Goal: Information Seeking & Learning: Learn about a topic

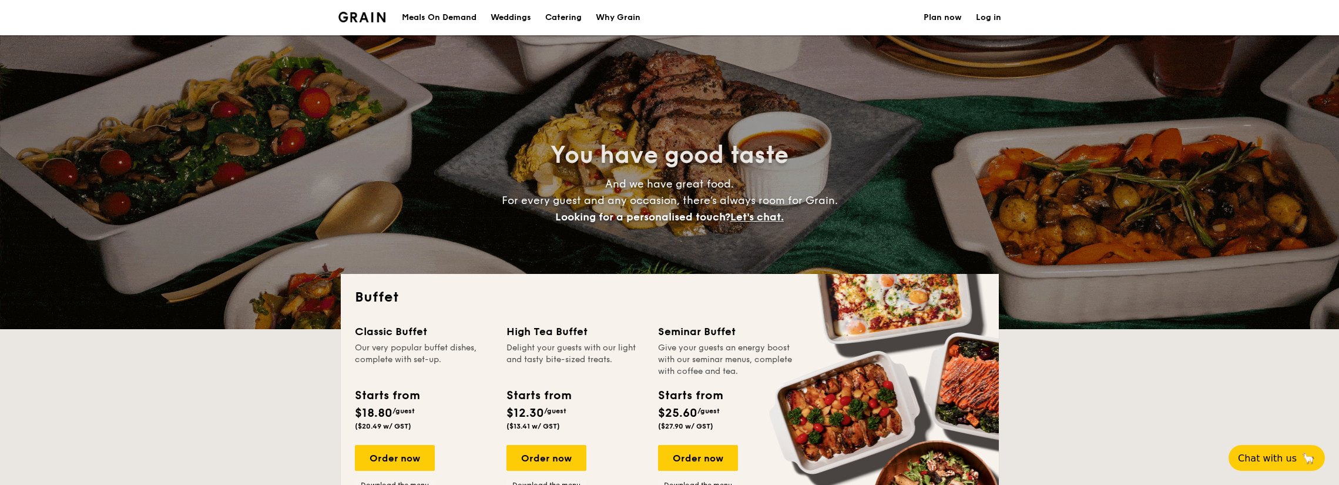
select select
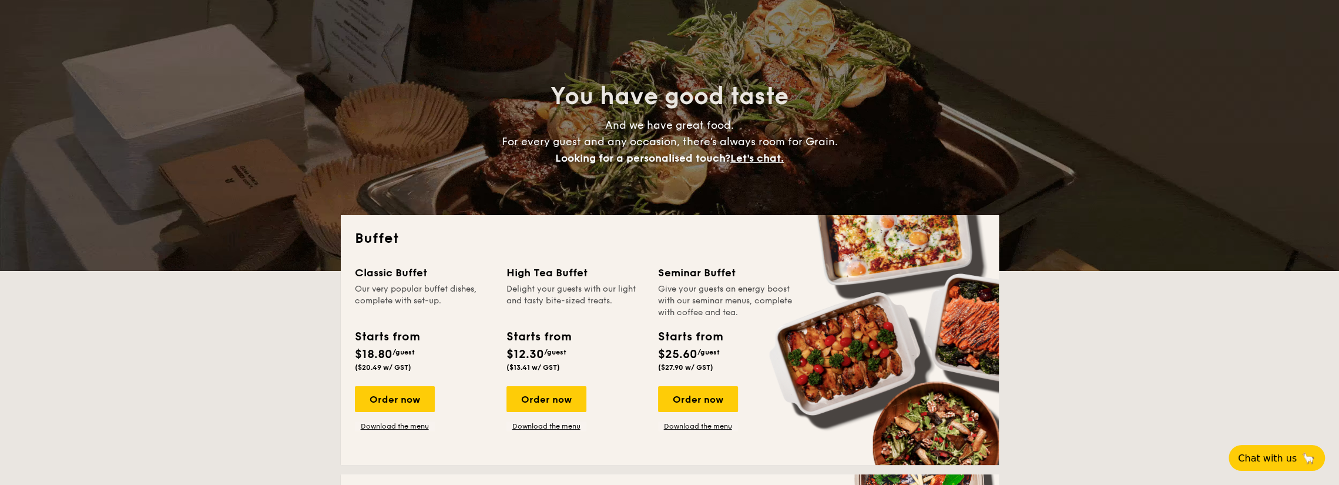
scroll to position [176, 0]
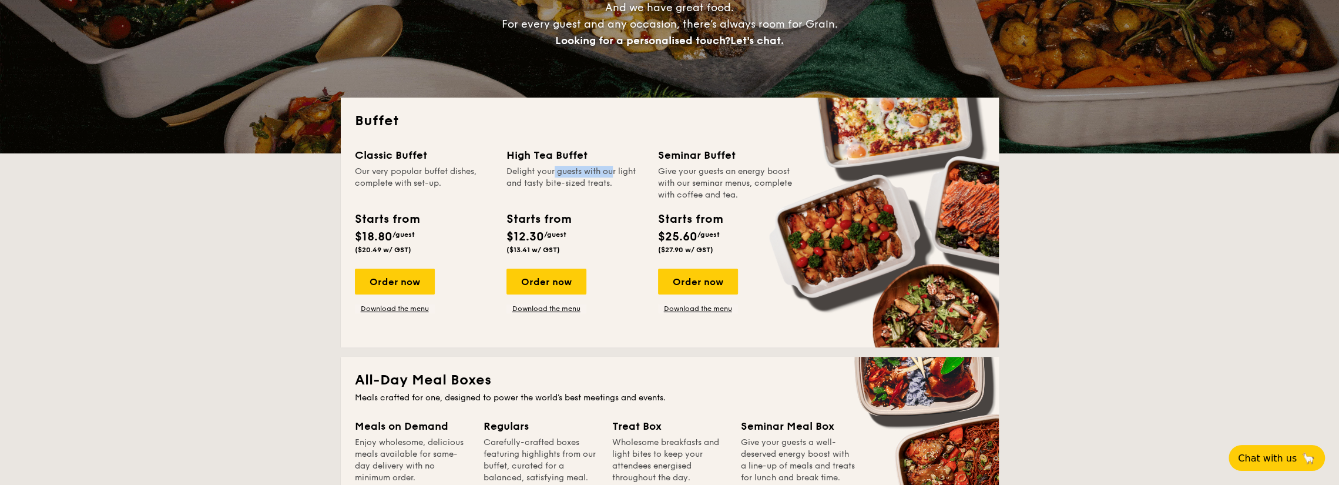
drag, startPoint x: 525, startPoint y: 171, endPoint x: 584, endPoint y: 170, distance: 58.8
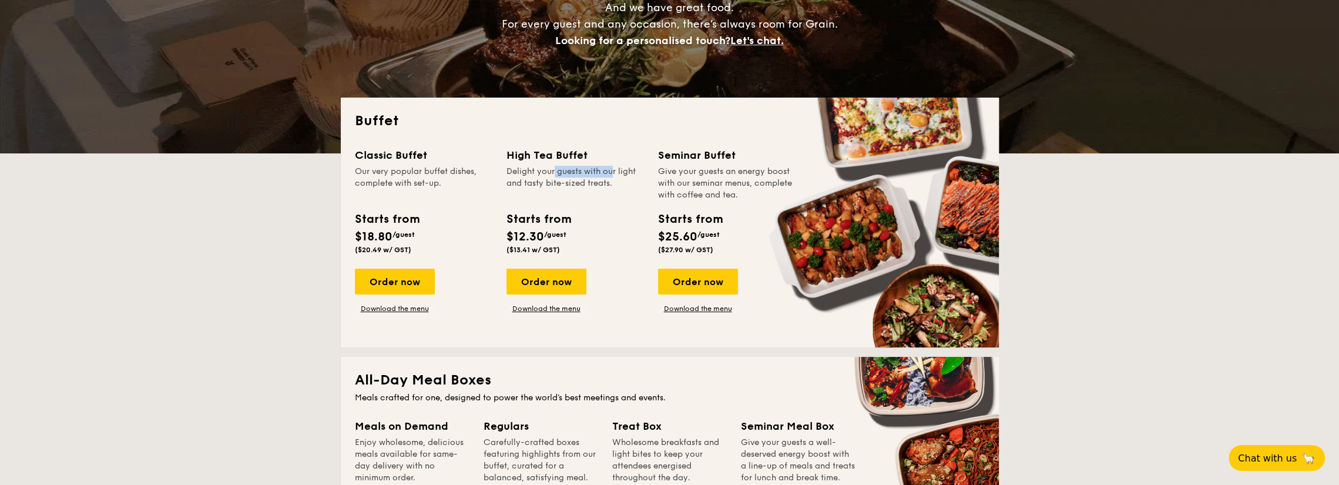
click at [584, 170] on div "Delight your guests with our light and tasty bite-sized treats." at bounding box center [576, 183] width 138 height 35
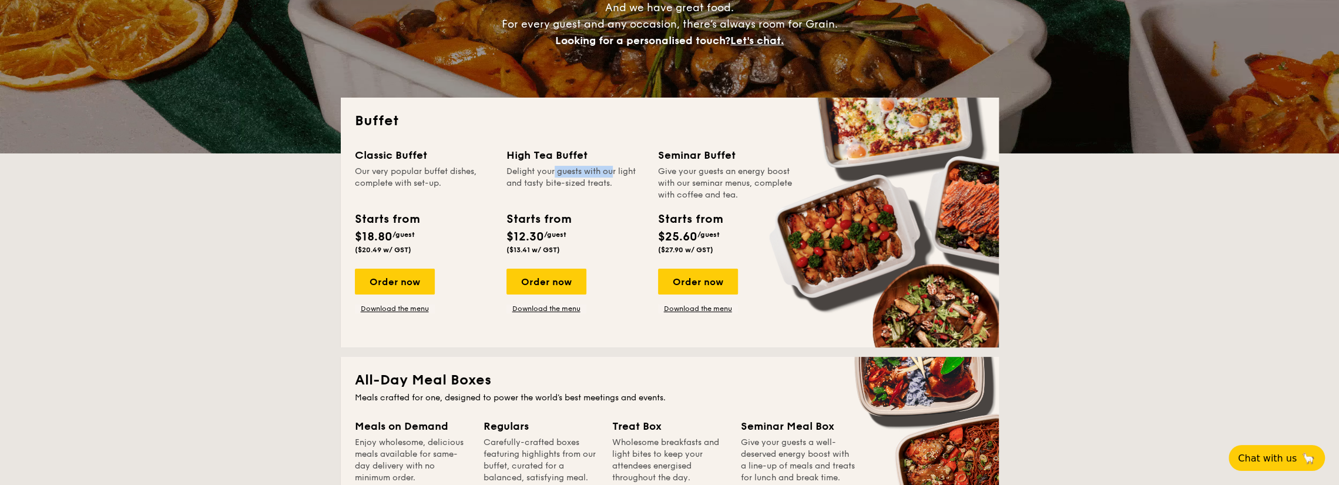
click at [584, 170] on div "Delight your guests with our light and tasty bite-sized treats." at bounding box center [576, 183] width 138 height 35
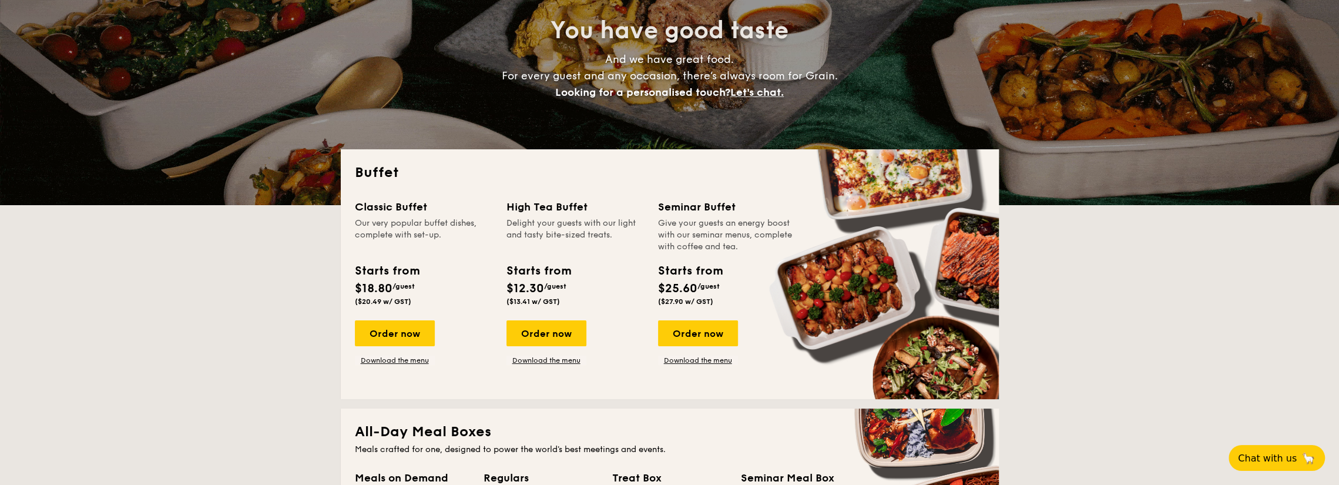
scroll to position [118, 0]
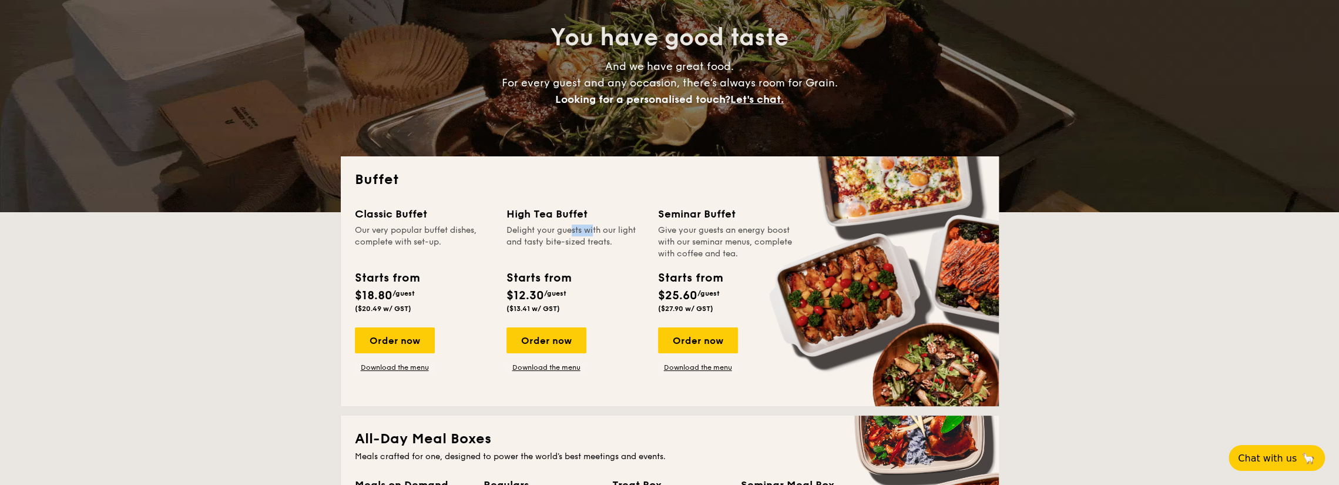
drag, startPoint x: 542, startPoint y: 232, endPoint x: 565, endPoint y: 233, distance: 23.5
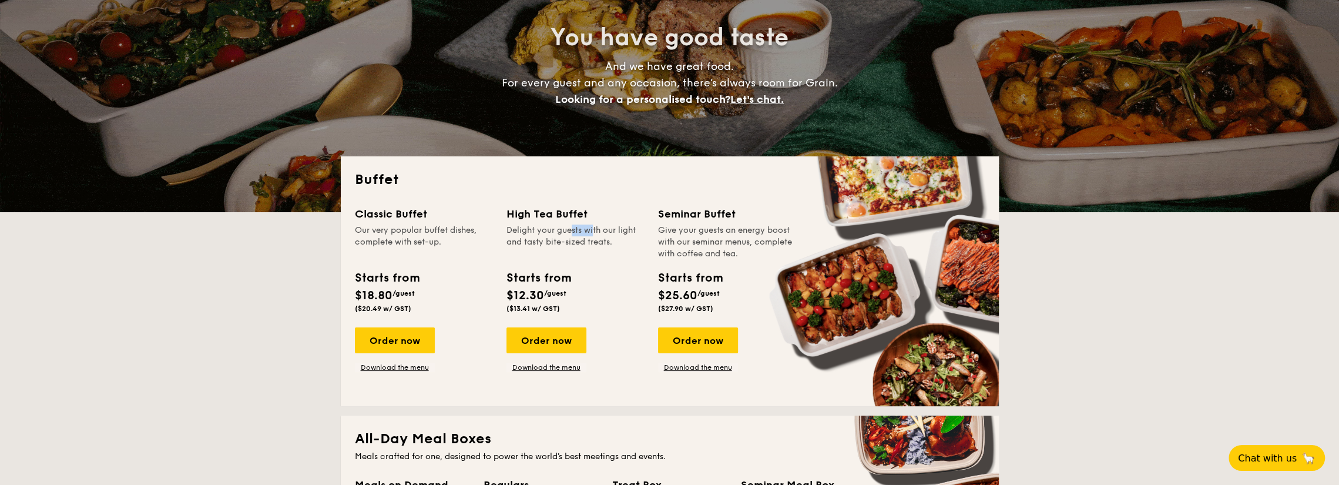
click at [565, 233] on div "Delight your guests with our light and tasty bite-sized treats." at bounding box center [576, 241] width 138 height 35
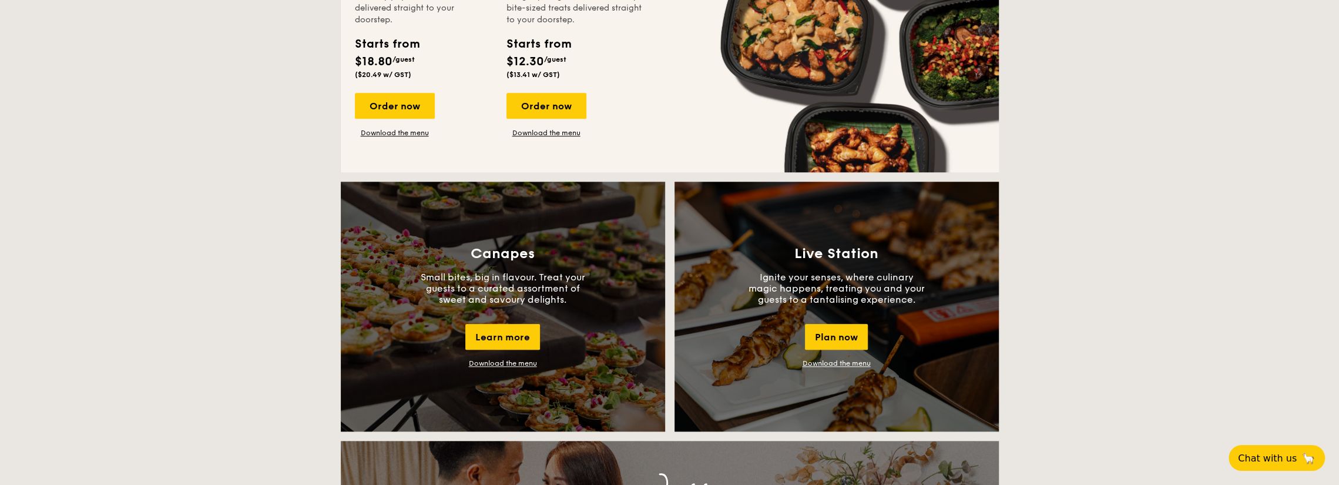
scroll to position [881, 0]
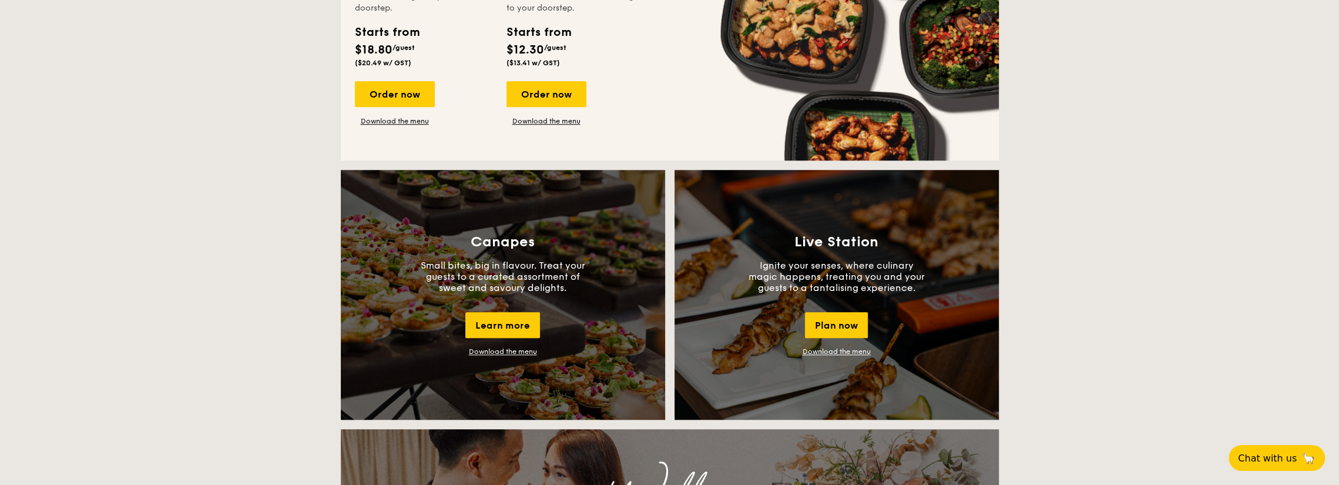
click at [495, 275] on p "Small bites, big in flavour. Treat your guests to a curated assortment of sweet…" at bounding box center [503, 276] width 176 height 33
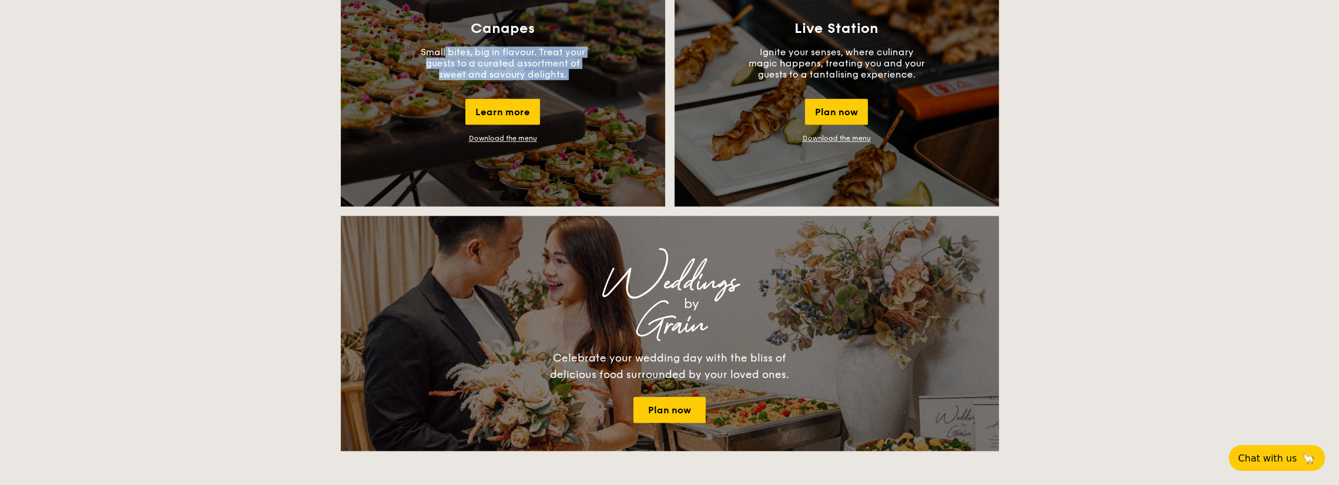
scroll to position [1175, 0]
